Goal: Information Seeking & Learning: Learn about a topic

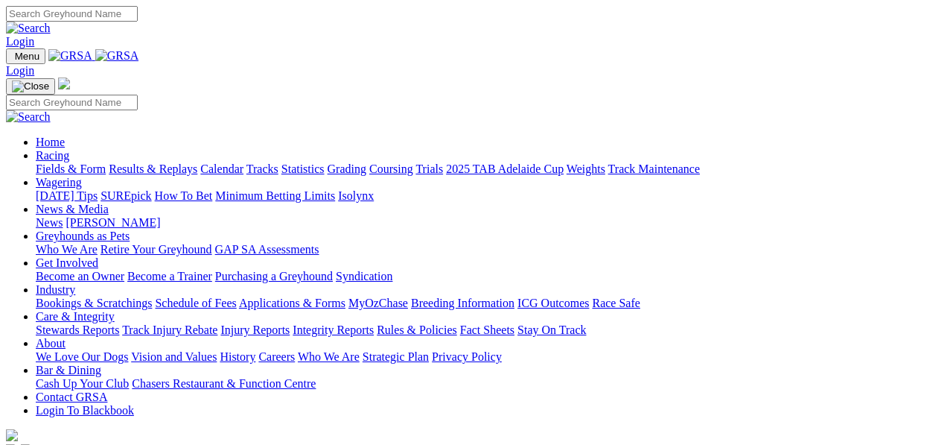
scroll to position [447, 0]
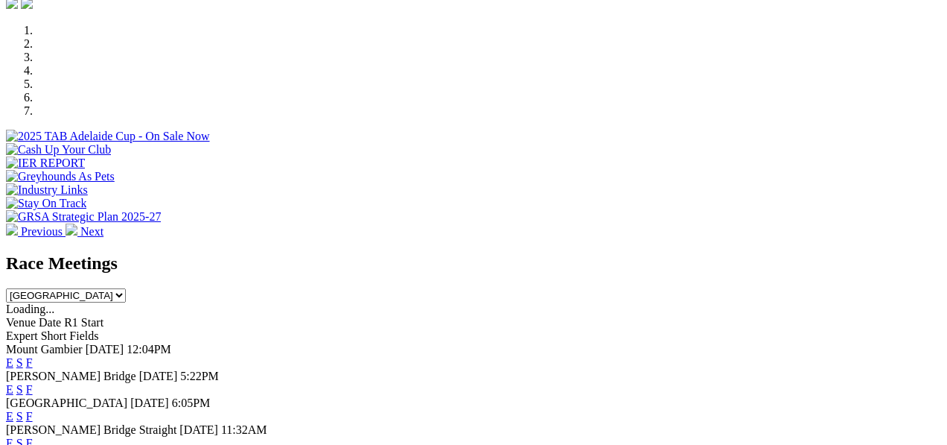
click at [13, 356] on link "E" at bounding box center [9, 362] width 7 height 13
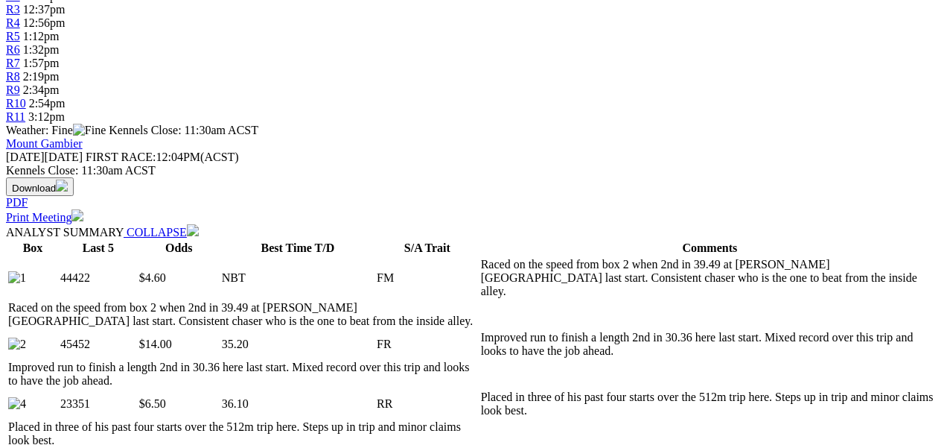
scroll to position [645, 0]
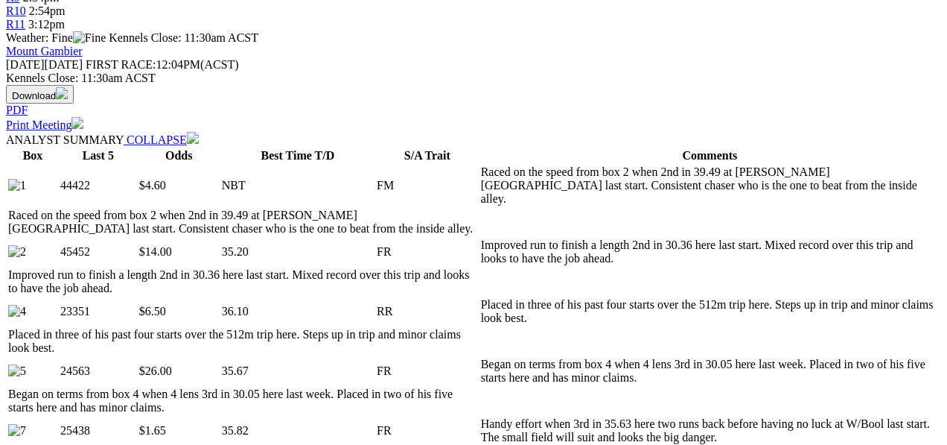
select select "10"
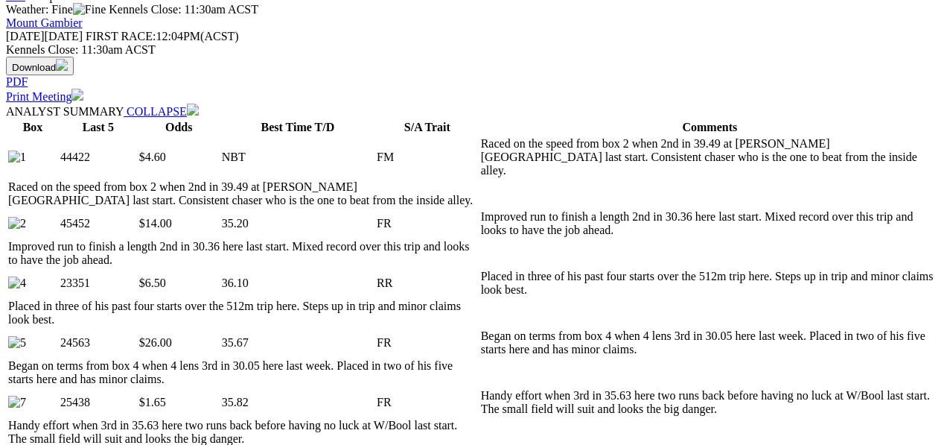
scroll to position [745, 0]
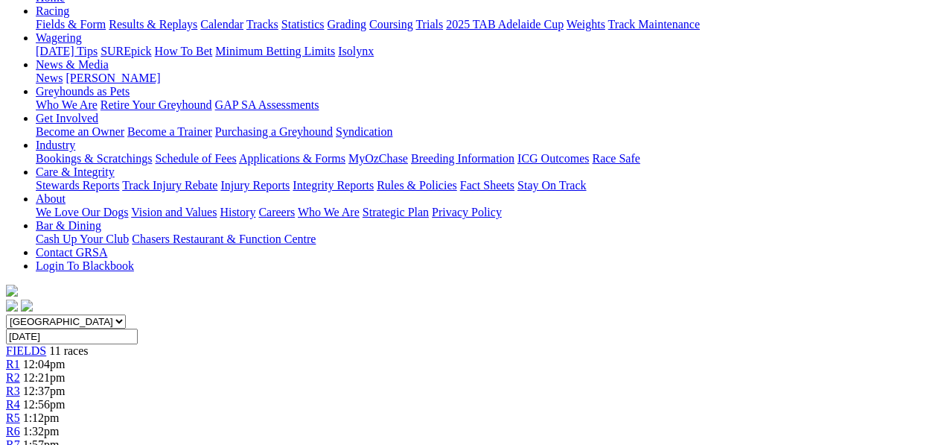
scroll to position [49, 0]
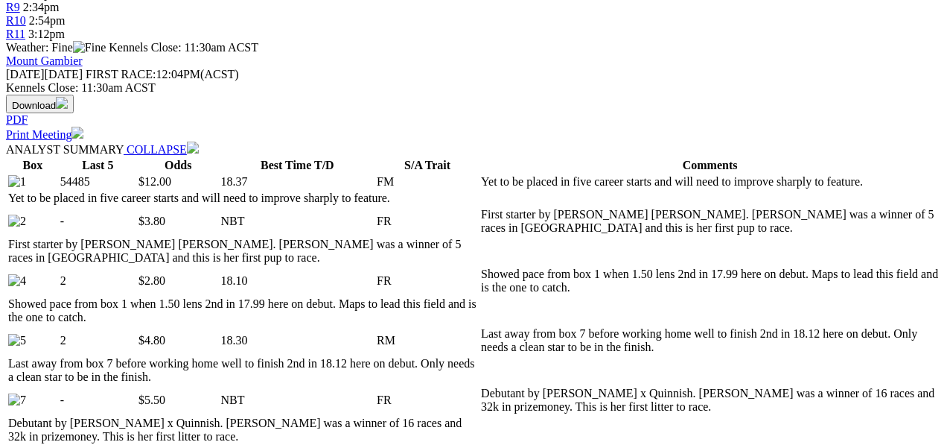
scroll to position [695, 0]
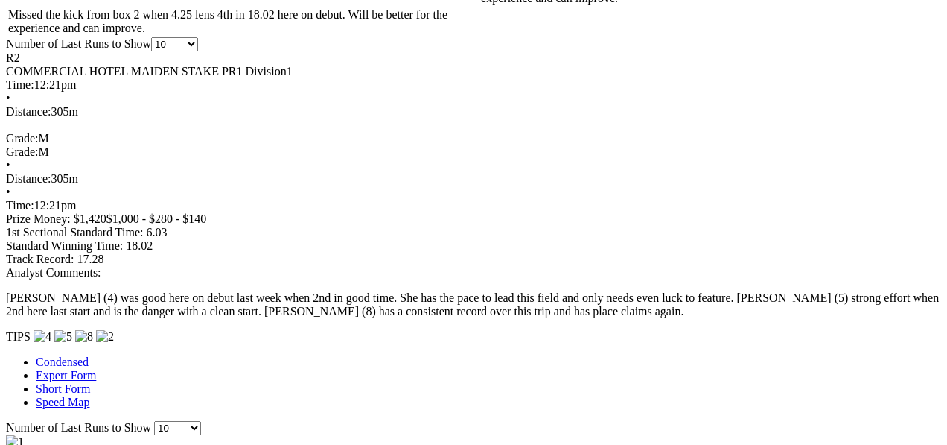
scroll to position [1192, 0]
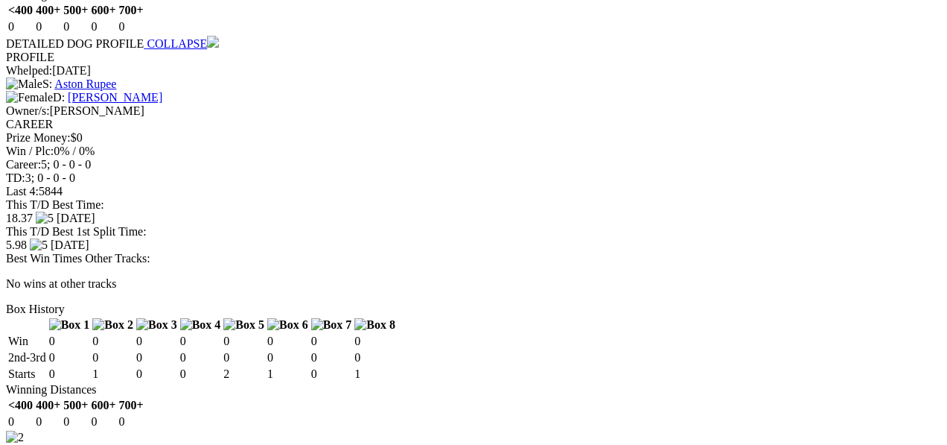
scroll to position [0, 0]
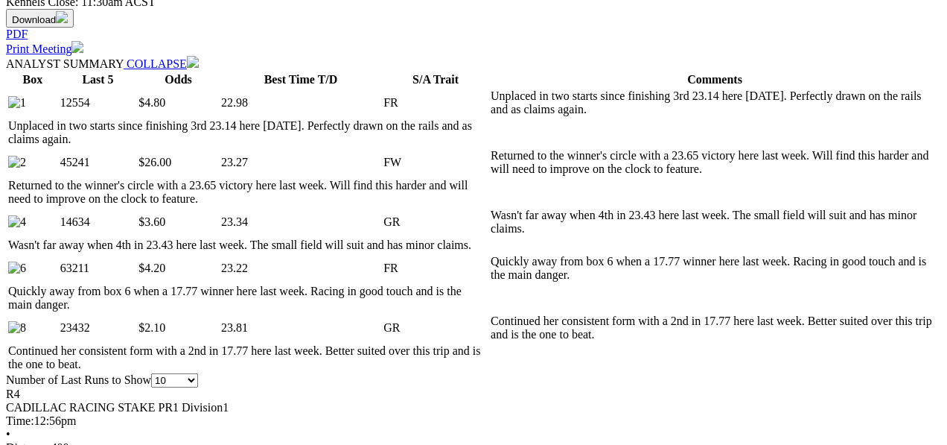
scroll to position [745, 0]
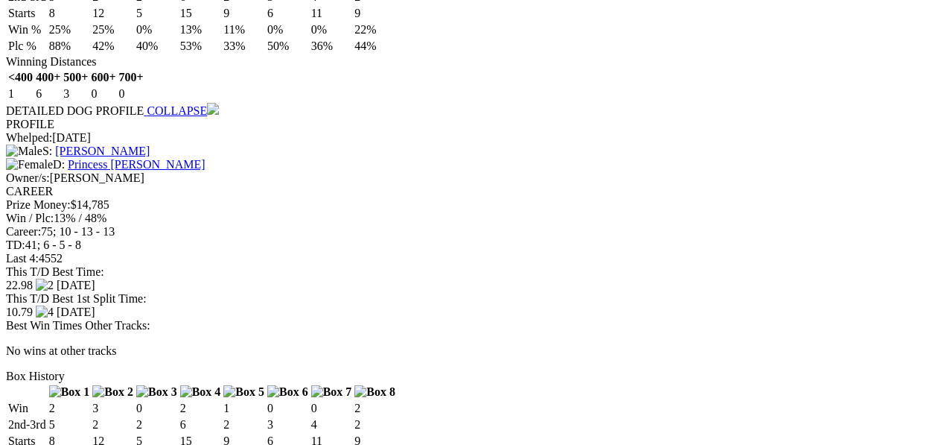
scroll to position [1837, 0]
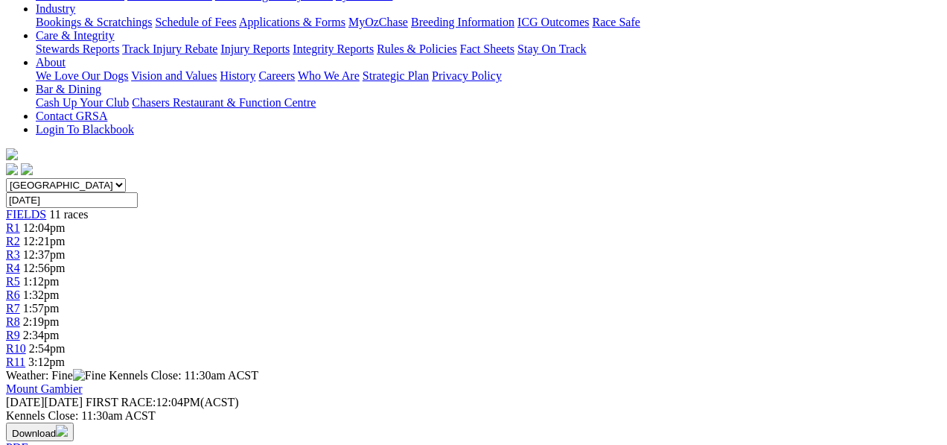
scroll to position [149, 0]
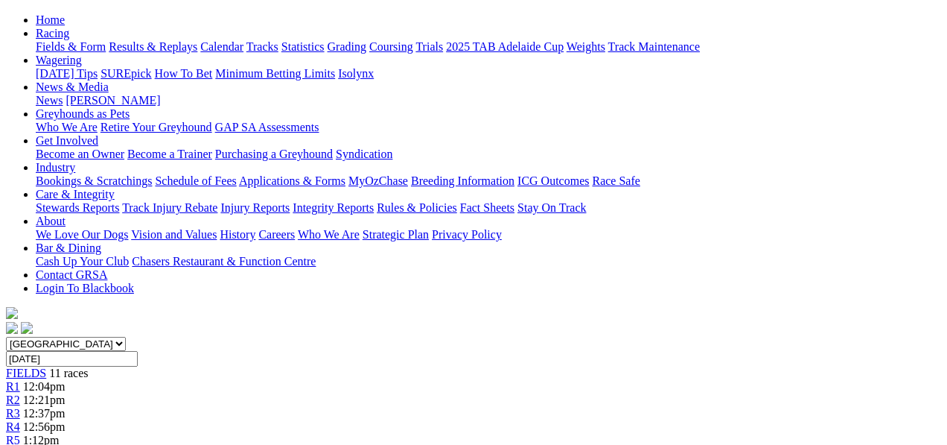
click at [20, 434] on span "R5" at bounding box center [13, 440] width 14 height 13
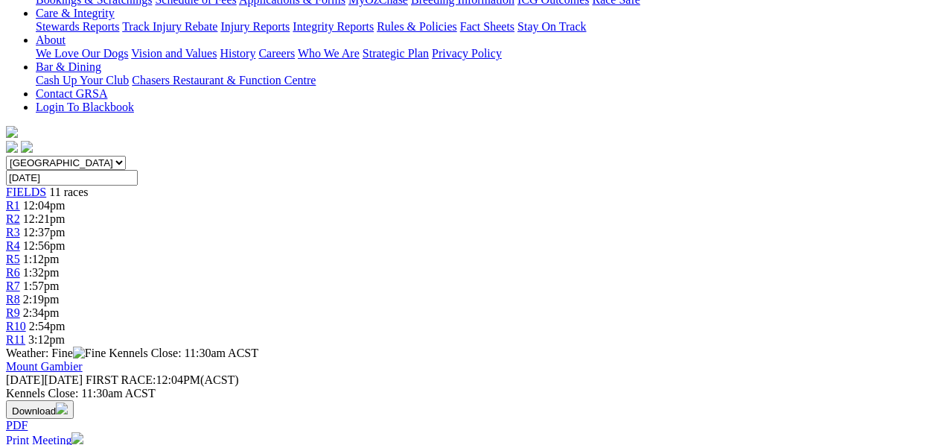
scroll to position [347, 0]
